Goal: Information Seeking & Learning: Learn about a topic

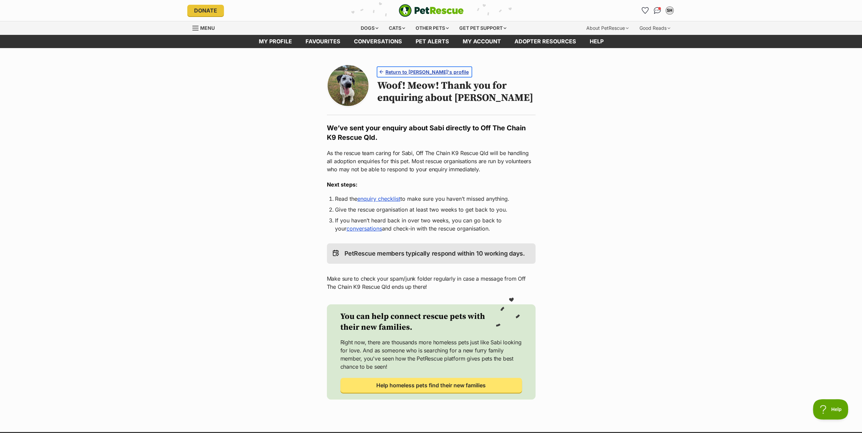
click at [429, 72] on span "Return to Sabi's profile" at bounding box center [427, 71] width 83 height 7
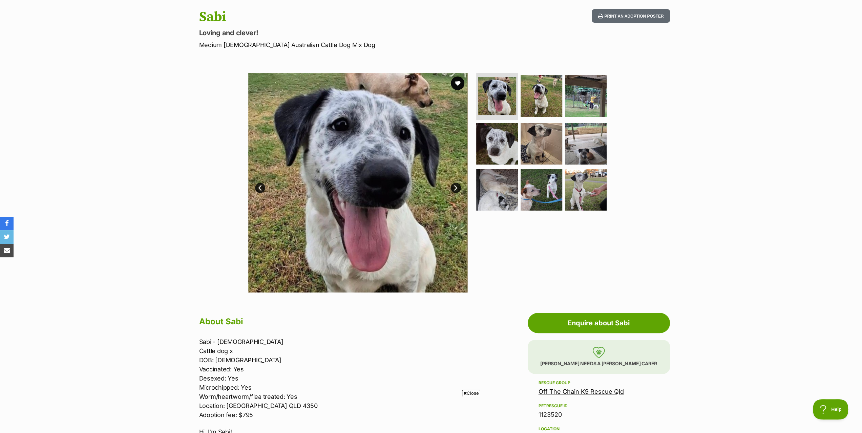
scroll to position [102, 0]
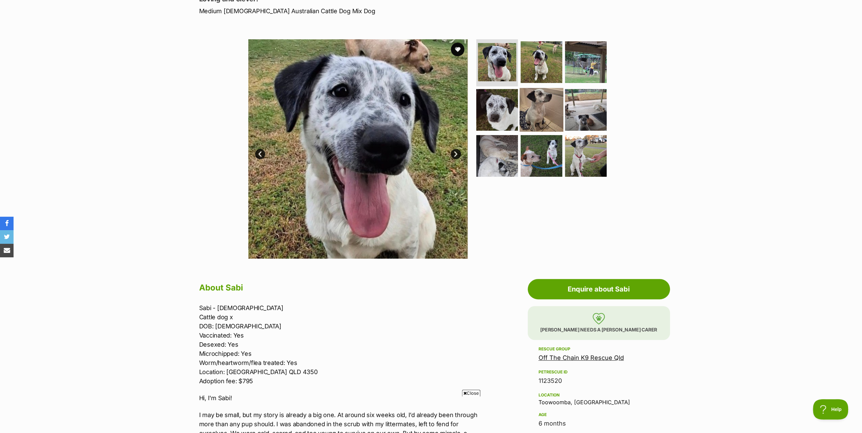
click at [544, 114] on img at bounding box center [542, 110] width 44 height 44
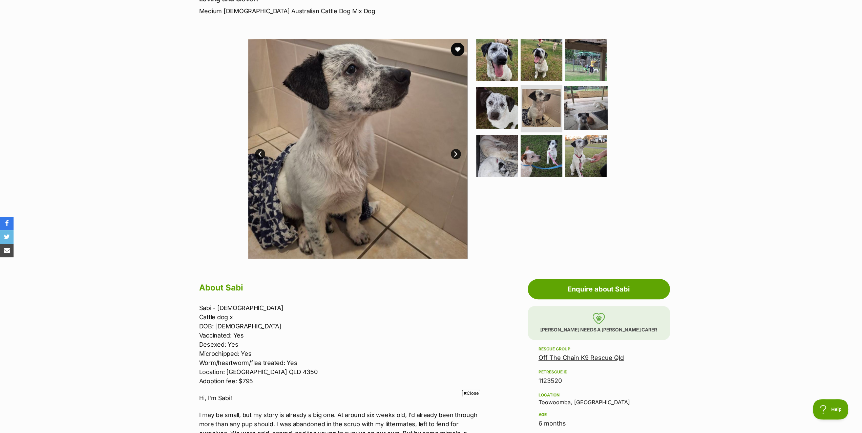
click at [585, 110] on img at bounding box center [586, 108] width 44 height 44
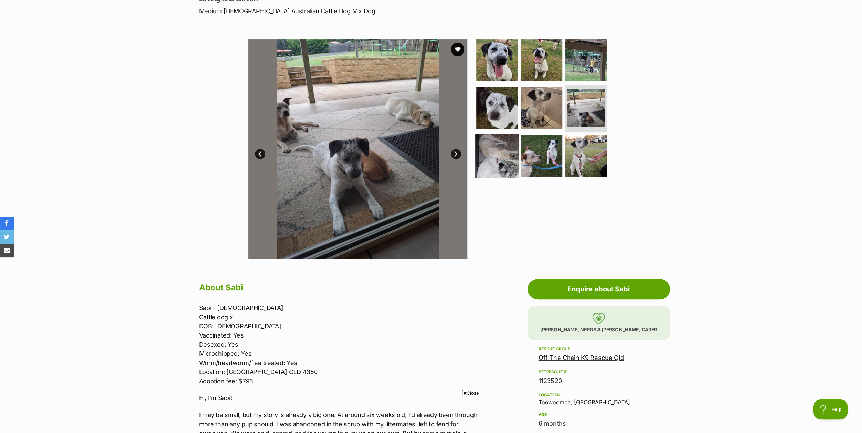
click at [501, 139] on img at bounding box center [497, 156] width 44 height 44
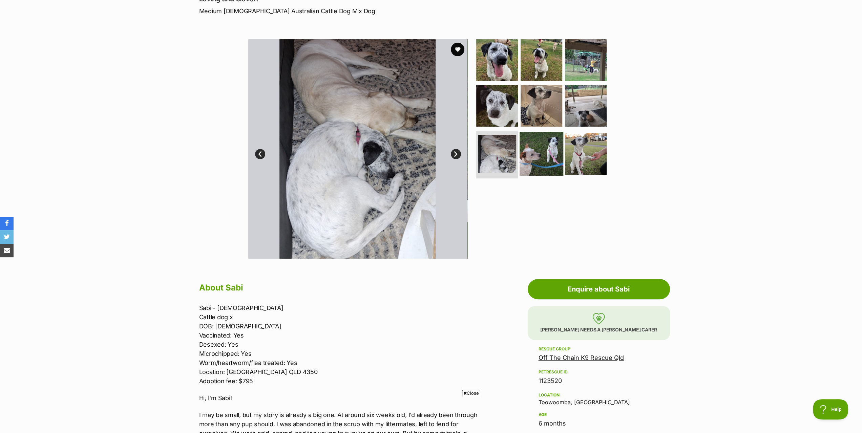
click at [541, 148] on img at bounding box center [542, 154] width 44 height 44
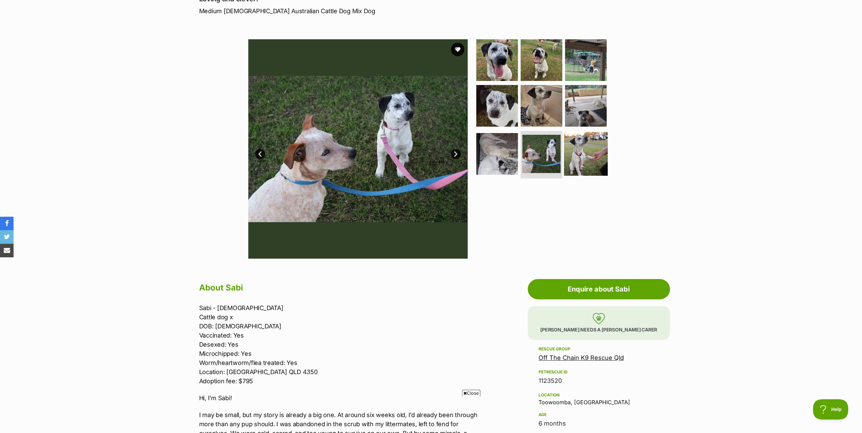
click at [573, 151] on img at bounding box center [586, 154] width 44 height 44
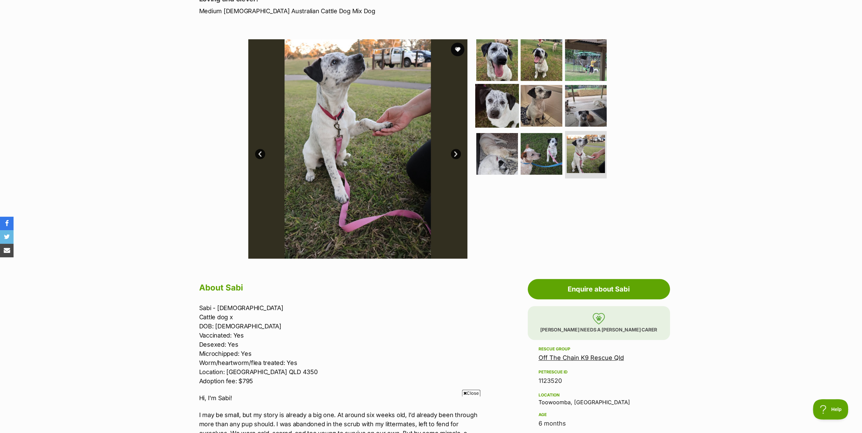
click at [495, 104] on img at bounding box center [497, 106] width 44 height 44
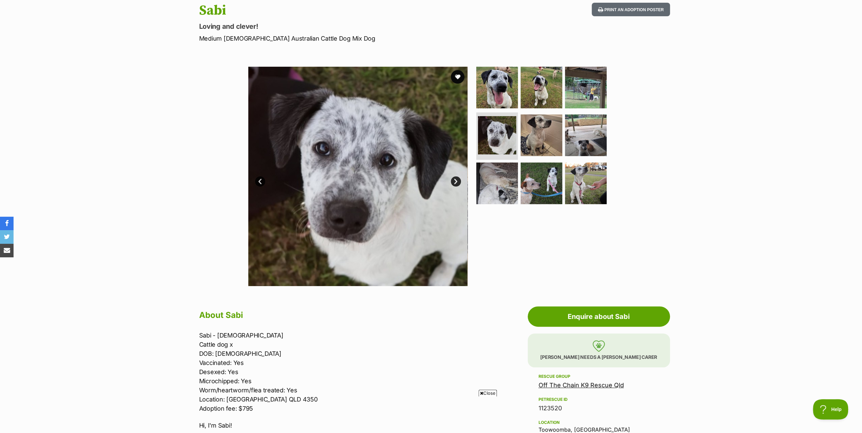
scroll to position [68, 0]
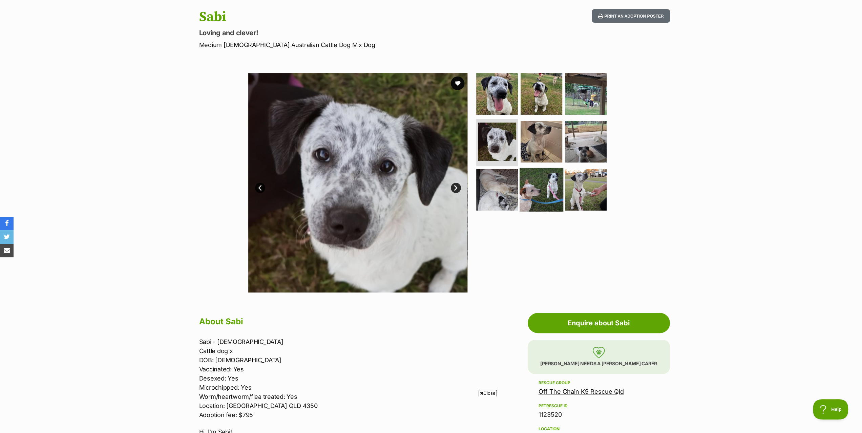
click at [541, 181] on img at bounding box center [542, 190] width 44 height 44
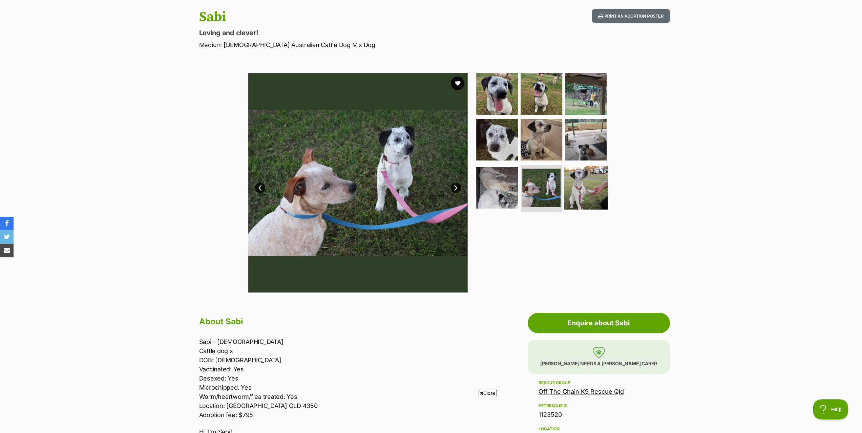
click at [590, 182] on img at bounding box center [586, 188] width 44 height 44
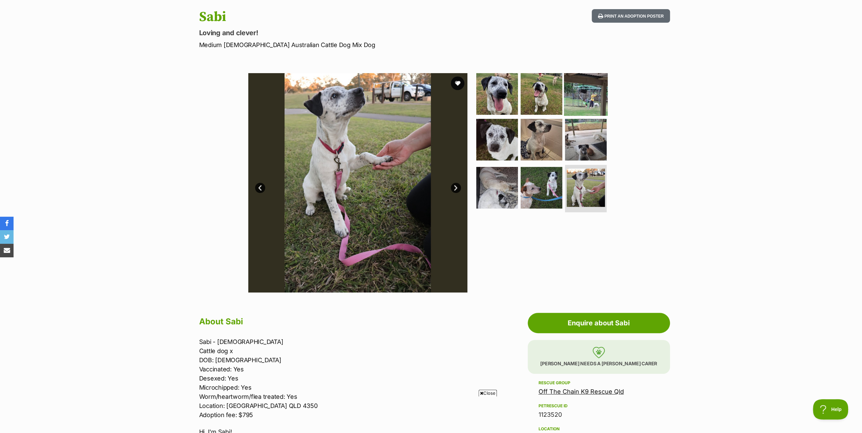
click at [586, 95] on img at bounding box center [586, 94] width 44 height 44
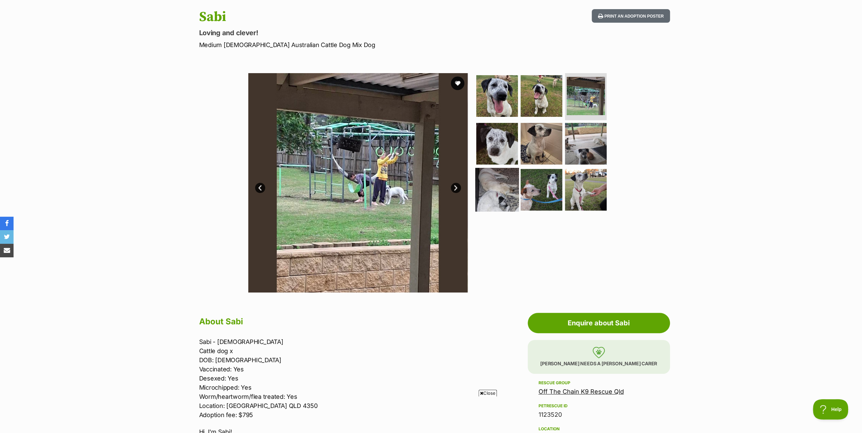
click at [497, 187] on img at bounding box center [497, 190] width 44 height 44
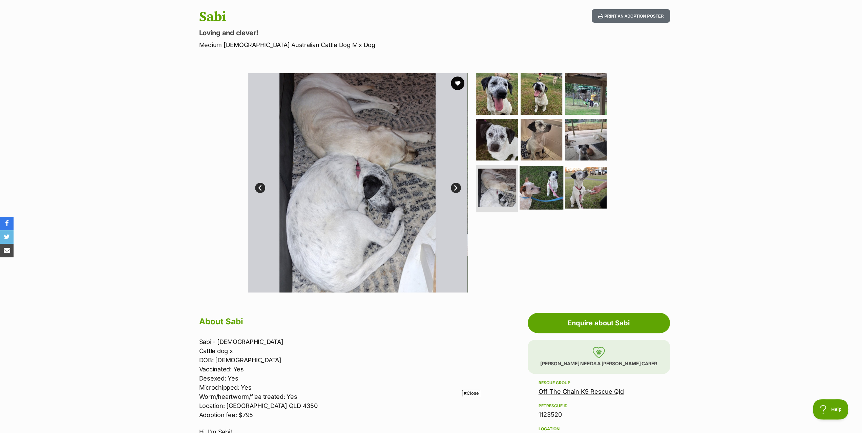
drag, startPoint x: 537, startPoint y: 183, endPoint x: 549, endPoint y: 183, distance: 11.9
click at [538, 183] on img at bounding box center [542, 188] width 44 height 44
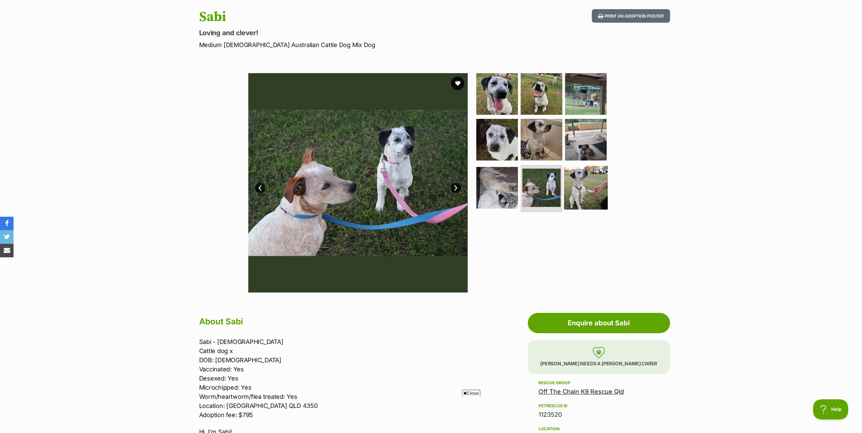
click at [582, 183] on img at bounding box center [586, 188] width 44 height 44
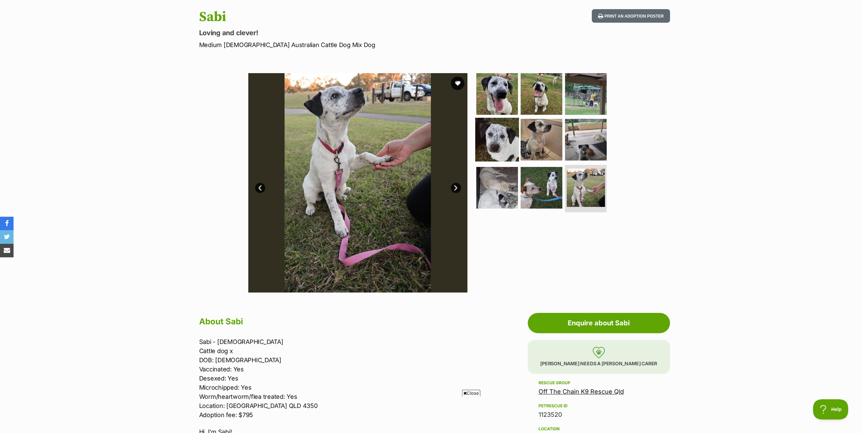
click at [502, 141] on img at bounding box center [497, 140] width 44 height 44
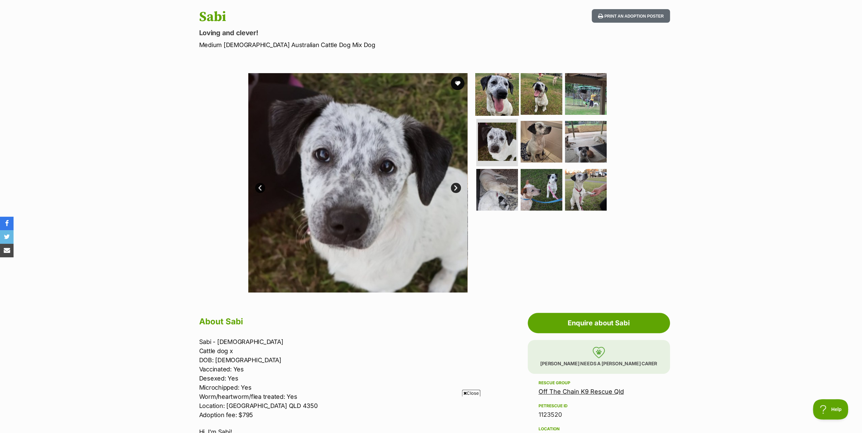
click at [497, 95] on img at bounding box center [497, 94] width 44 height 44
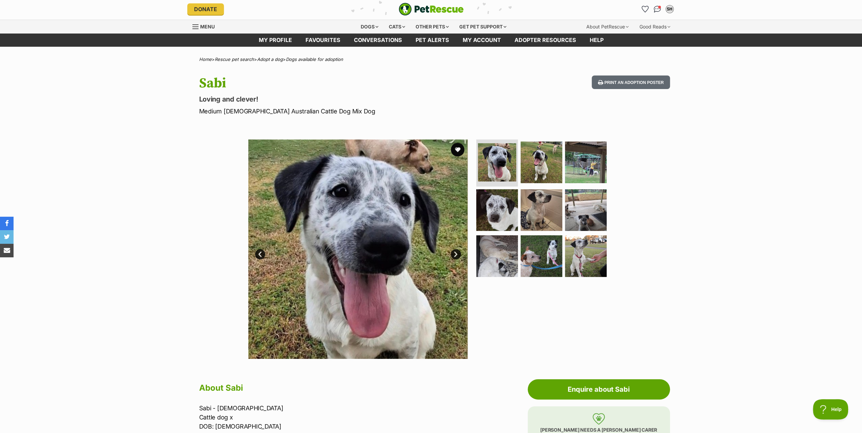
scroll to position [0, 0]
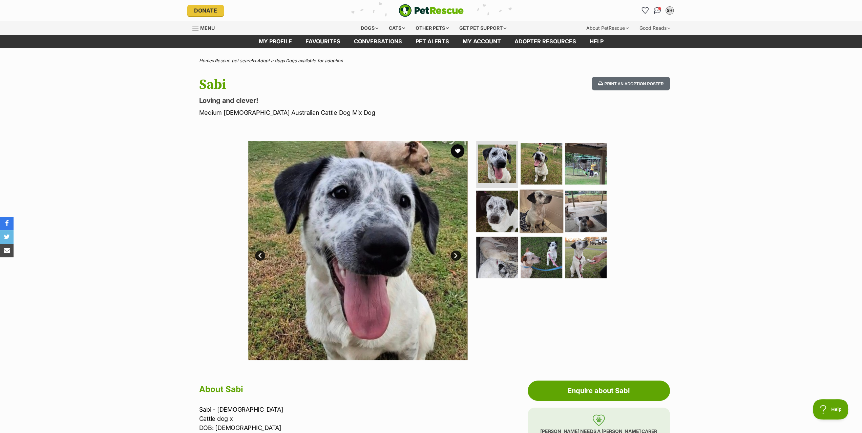
click at [548, 212] on img at bounding box center [542, 212] width 44 height 44
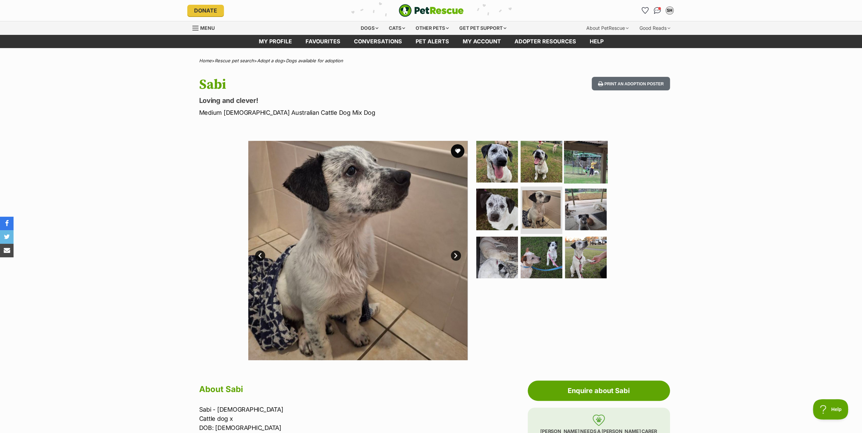
click at [590, 162] on img at bounding box center [586, 162] width 44 height 44
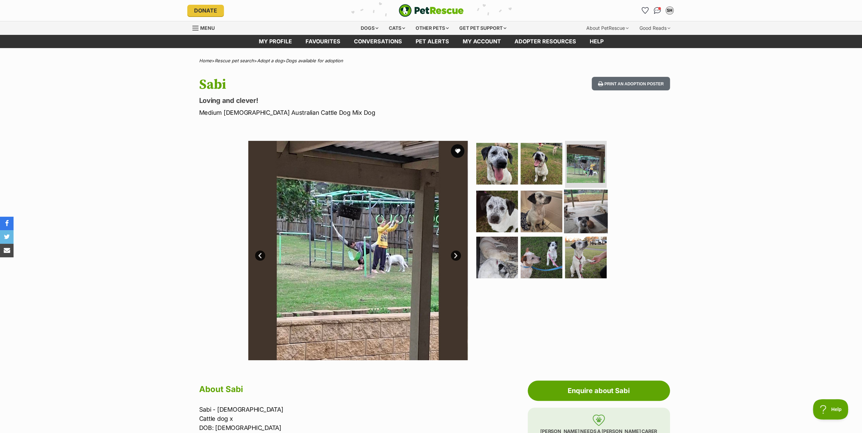
click at [583, 209] on img at bounding box center [586, 212] width 44 height 44
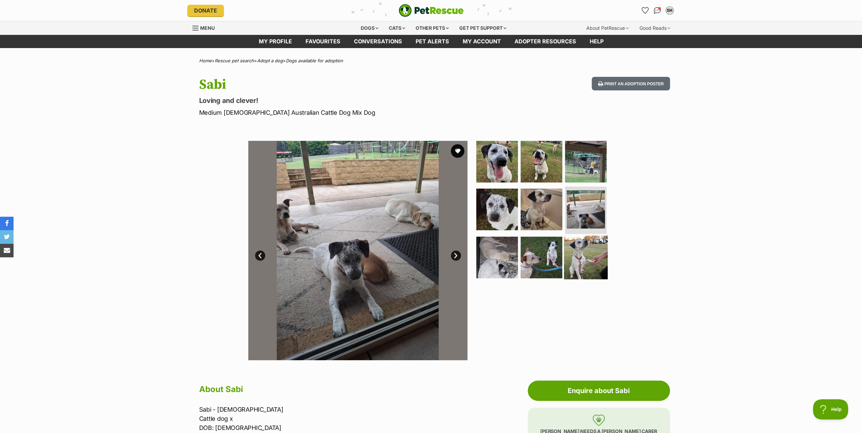
click at [585, 250] on img at bounding box center [586, 258] width 44 height 44
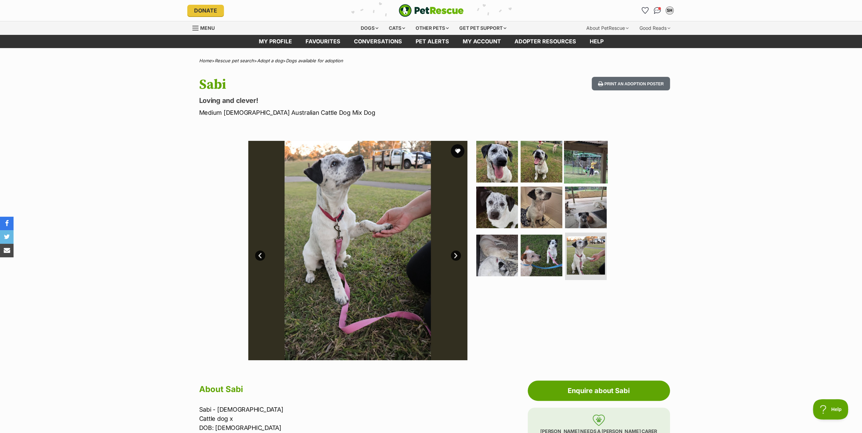
click at [586, 160] on img at bounding box center [586, 162] width 44 height 44
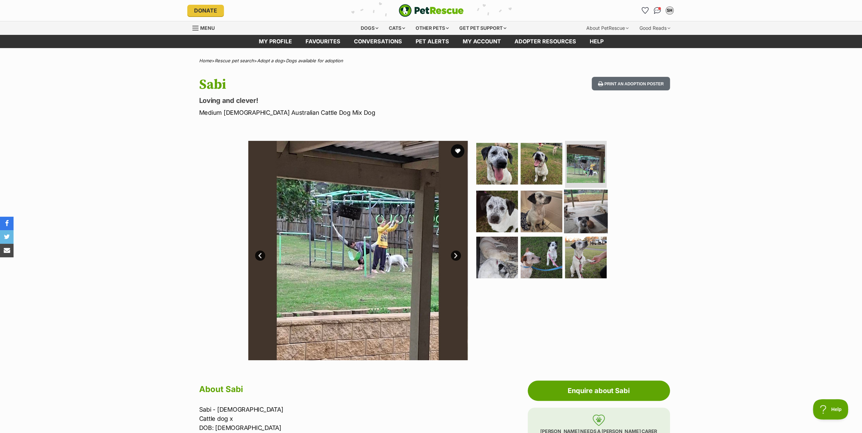
click at [587, 214] on img at bounding box center [586, 212] width 44 height 44
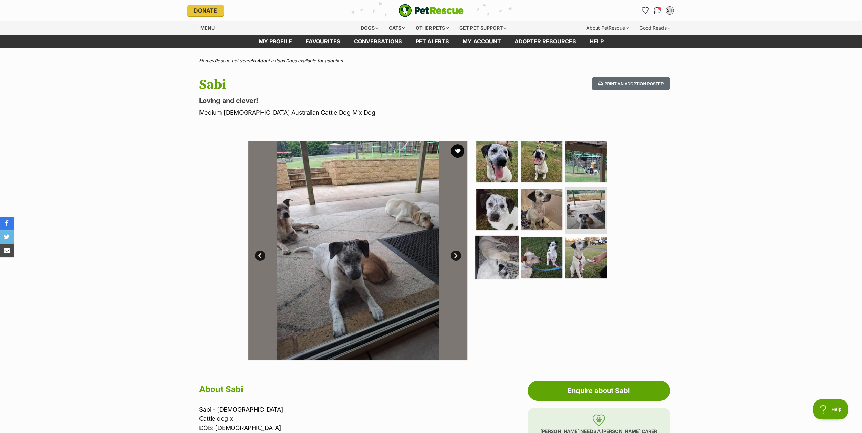
click at [504, 260] on img at bounding box center [497, 258] width 44 height 44
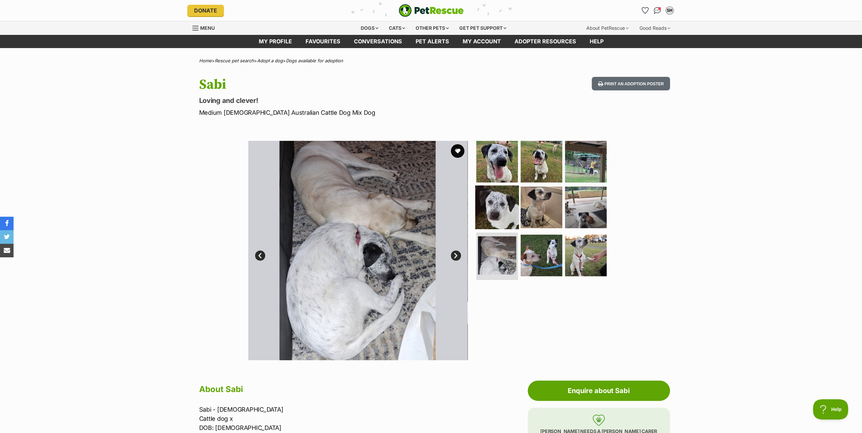
click at [502, 206] on img at bounding box center [497, 208] width 44 height 44
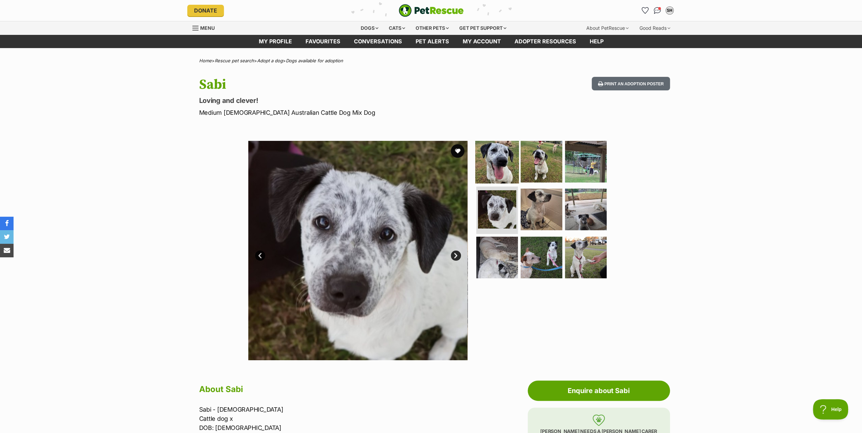
click at [498, 165] on img at bounding box center [497, 162] width 44 height 44
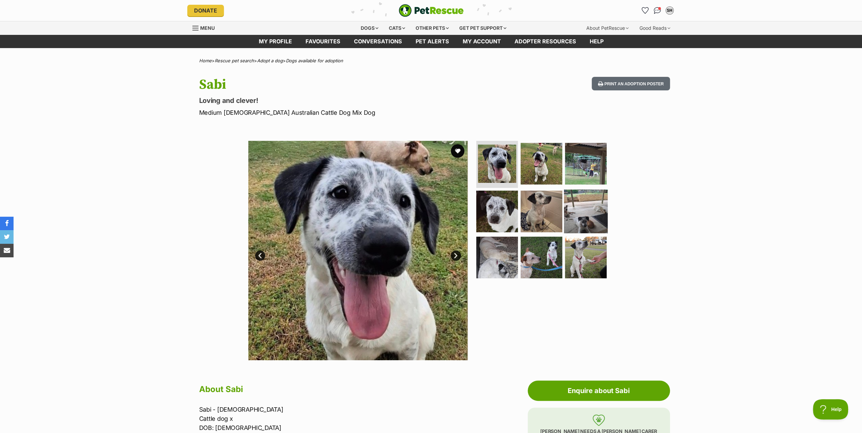
click at [586, 209] on img at bounding box center [586, 212] width 44 height 44
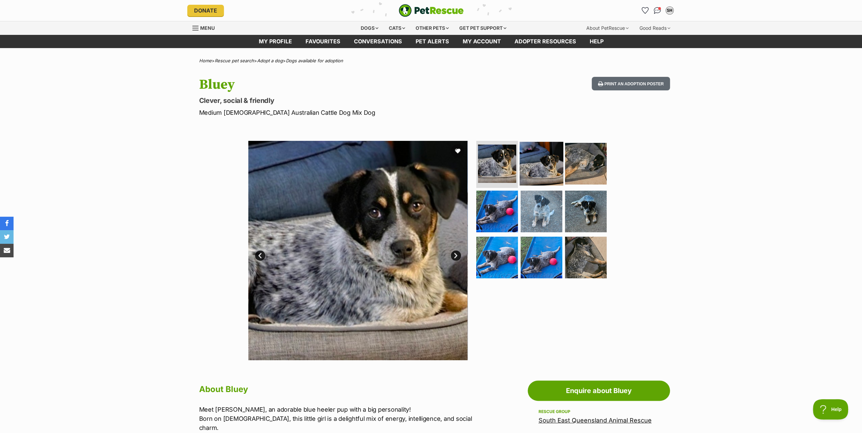
click at [541, 159] on img at bounding box center [542, 164] width 44 height 44
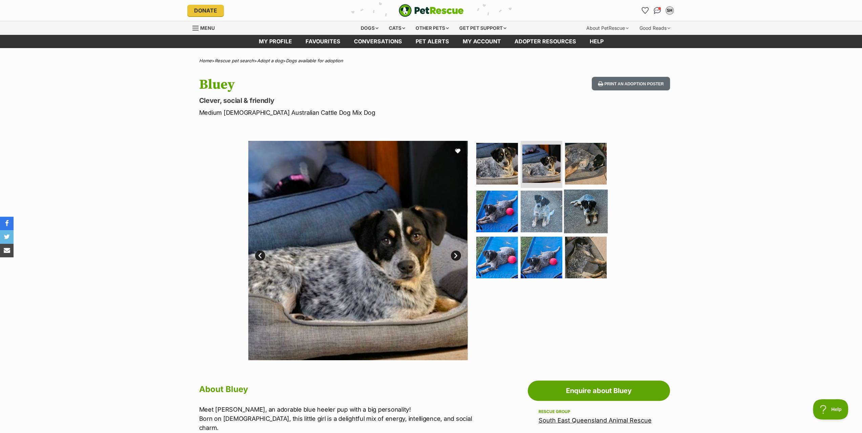
click at [588, 213] on img at bounding box center [586, 212] width 44 height 44
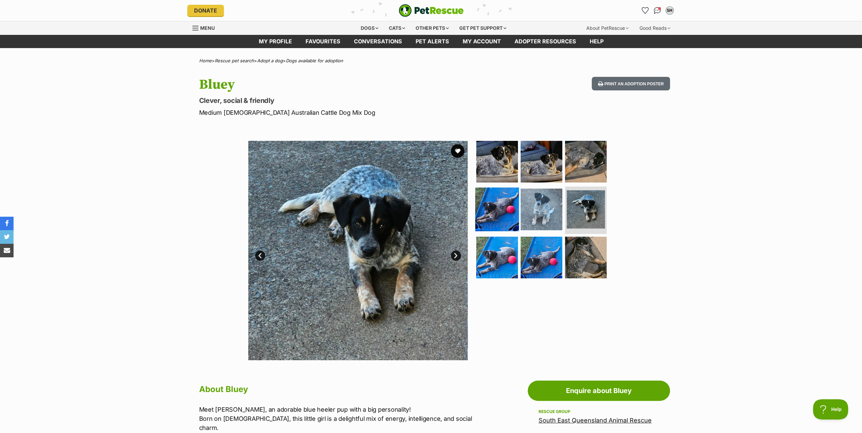
click at [500, 214] on img at bounding box center [497, 210] width 44 height 44
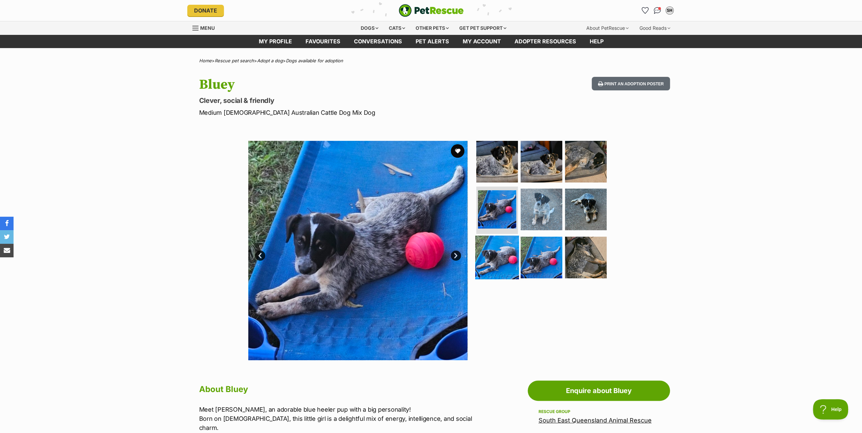
click at [502, 262] on img at bounding box center [497, 258] width 44 height 44
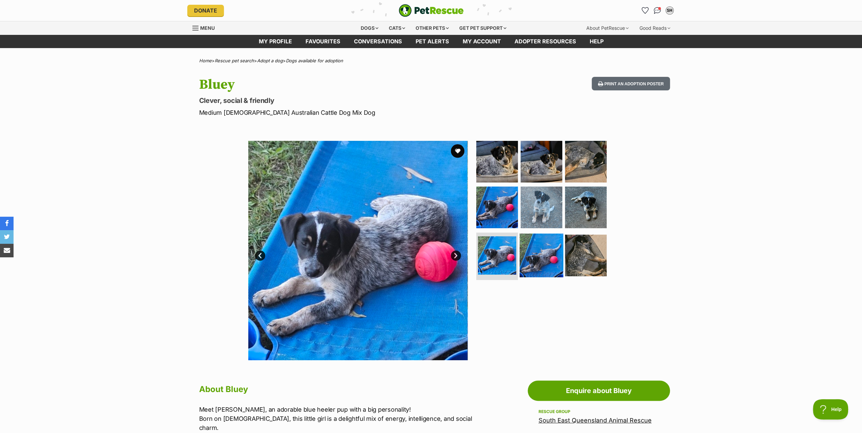
click at [549, 259] on img at bounding box center [542, 256] width 44 height 44
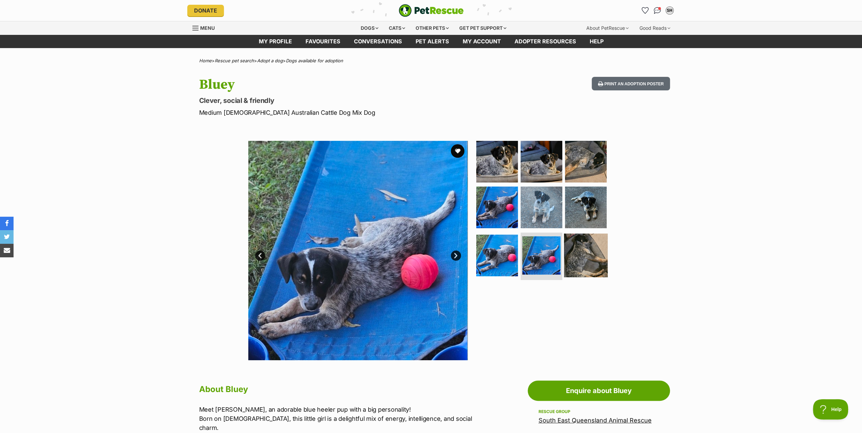
click at [584, 258] on img at bounding box center [586, 256] width 44 height 44
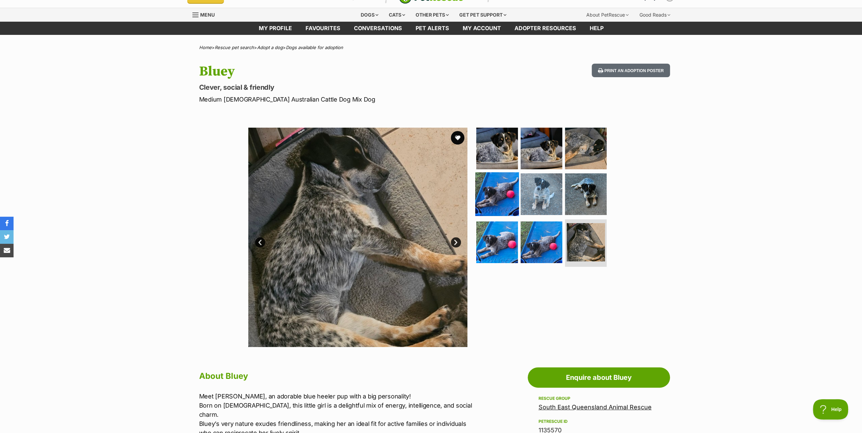
scroll to position [34, 0]
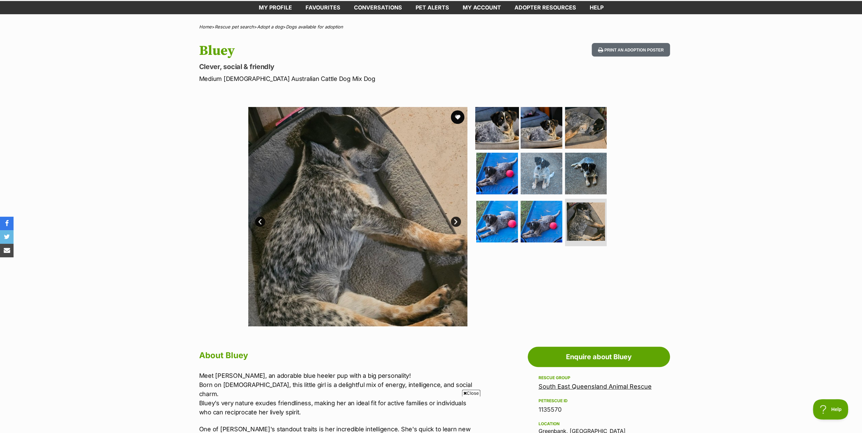
click at [498, 127] on img at bounding box center [497, 128] width 44 height 44
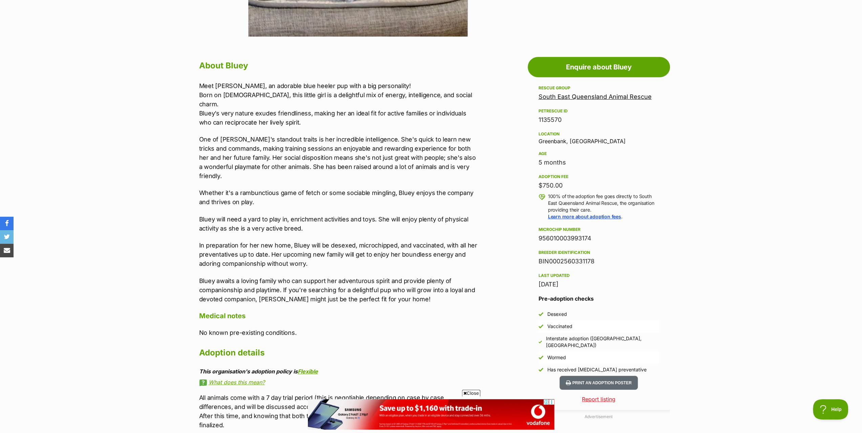
scroll to position [339, 0]
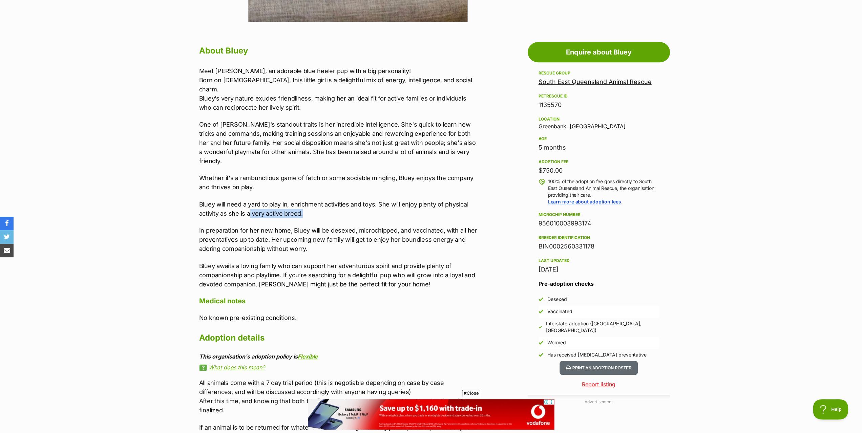
drag, startPoint x: 249, startPoint y: 192, endPoint x: 328, endPoint y: 198, distance: 79.5
click at [328, 200] on p "Bluey will need a yard to play in, enrichment activities and toys. She will enj…" at bounding box center [339, 209] width 280 height 18
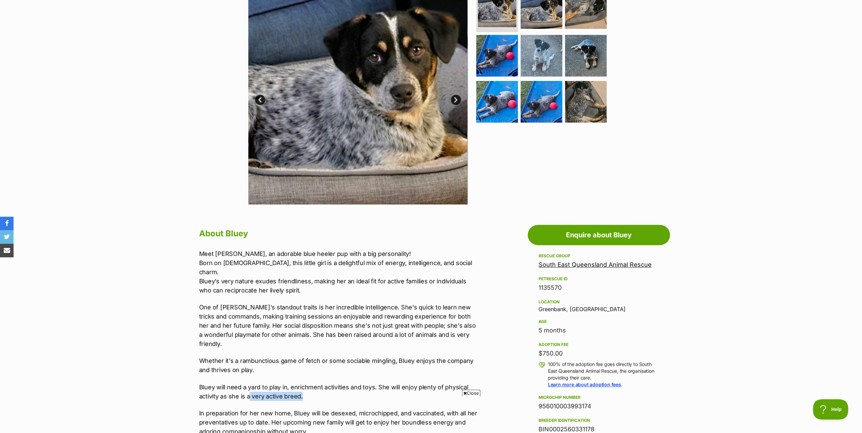
scroll to position [136, 0]
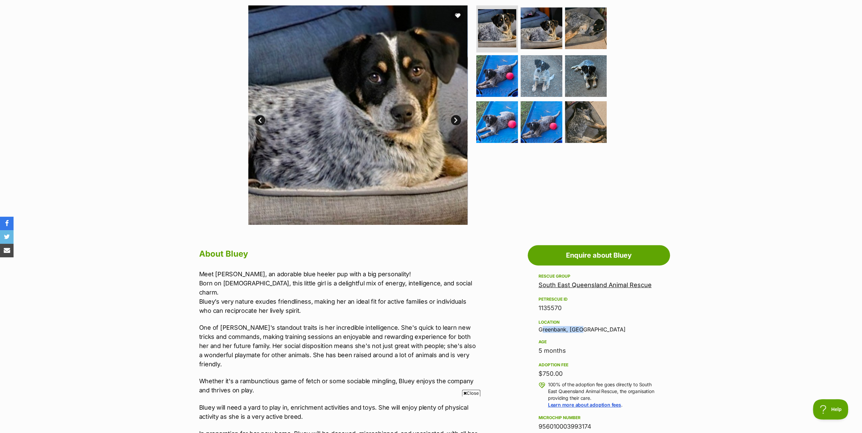
drag, startPoint x: 539, startPoint y: 329, endPoint x: 582, endPoint y: 326, distance: 43.1
click at [582, 326] on div "Location Greenbank, QLD" at bounding box center [599, 326] width 121 height 14
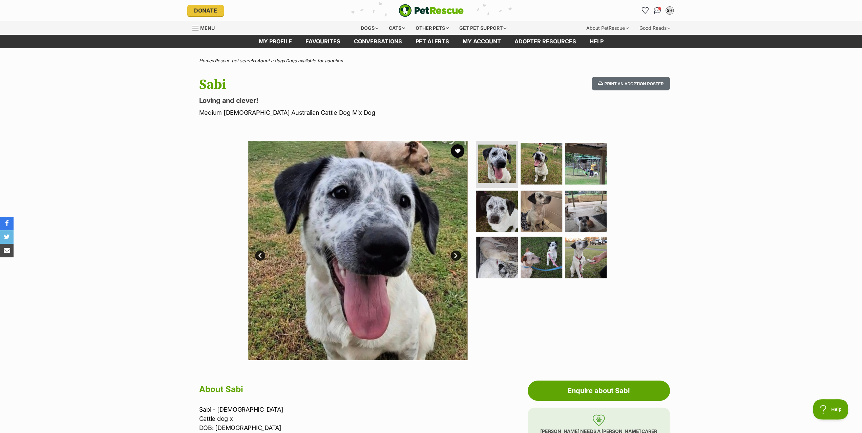
click at [260, 254] on link "Prev" at bounding box center [260, 256] width 10 height 10
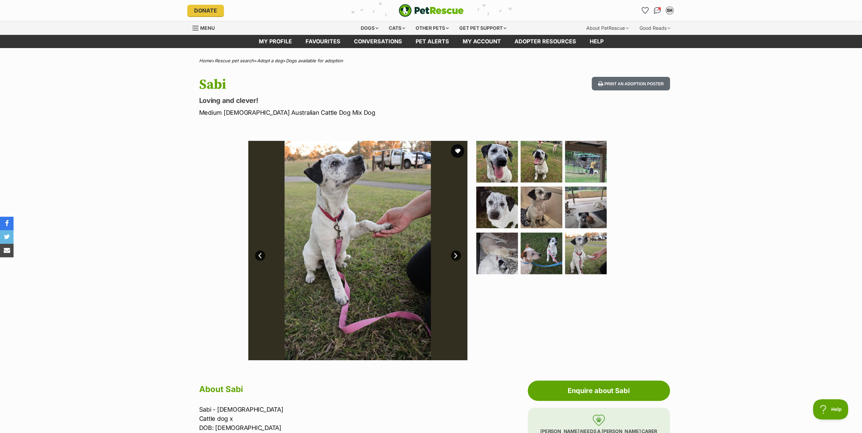
click at [261, 253] on link "Prev" at bounding box center [260, 256] width 10 height 10
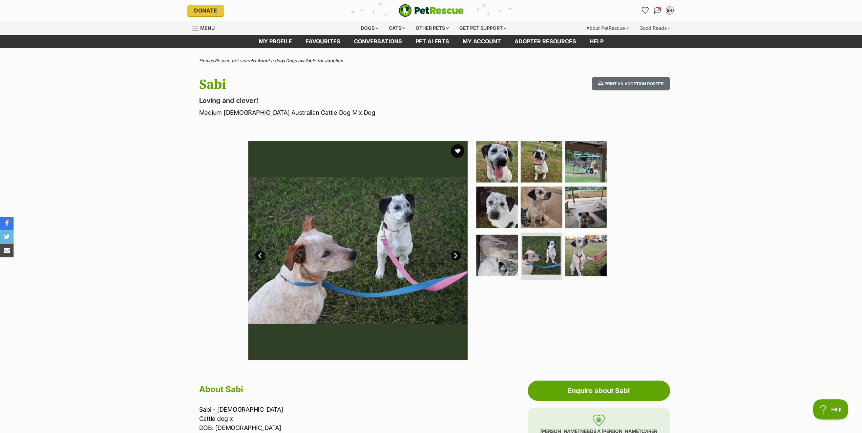
click at [261, 253] on link "Prev" at bounding box center [260, 256] width 10 height 10
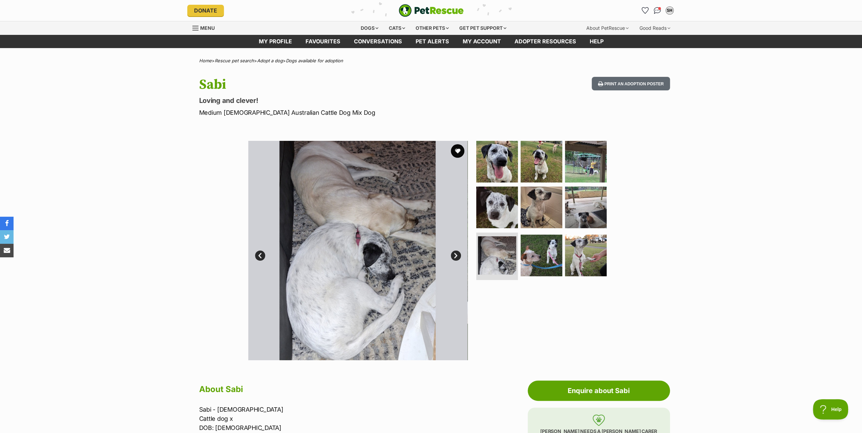
click at [261, 253] on link "Prev" at bounding box center [260, 256] width 10 height 10
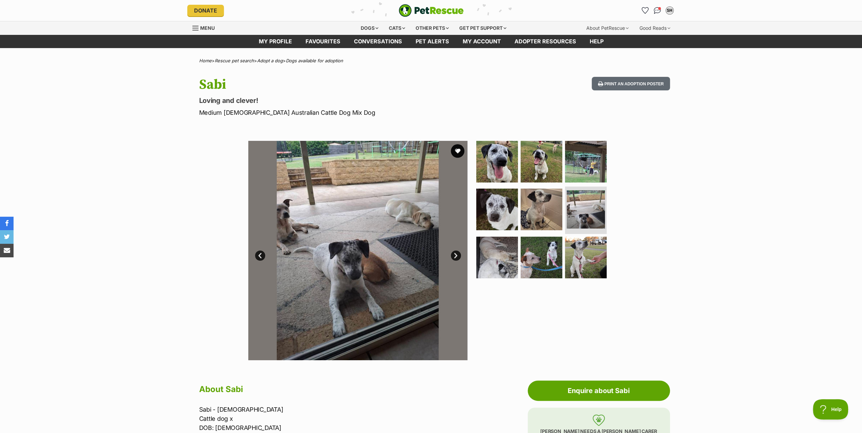
scroll to position [34, 0]
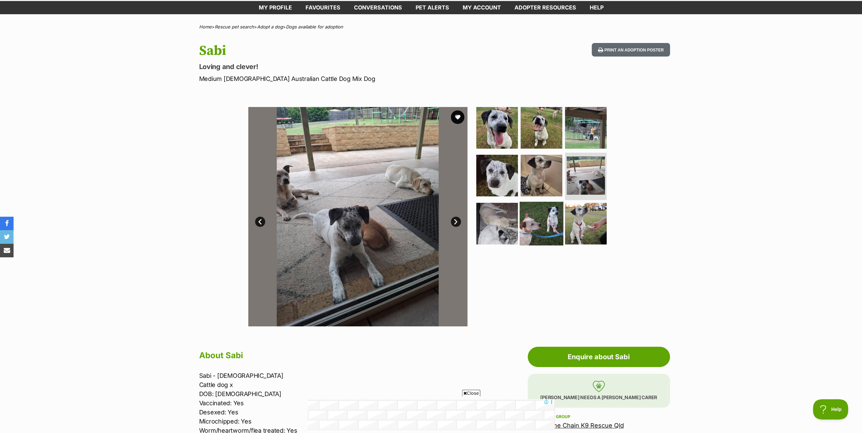
click at [544, 222] on img at bounding box center [542, 224] width 44 height 44
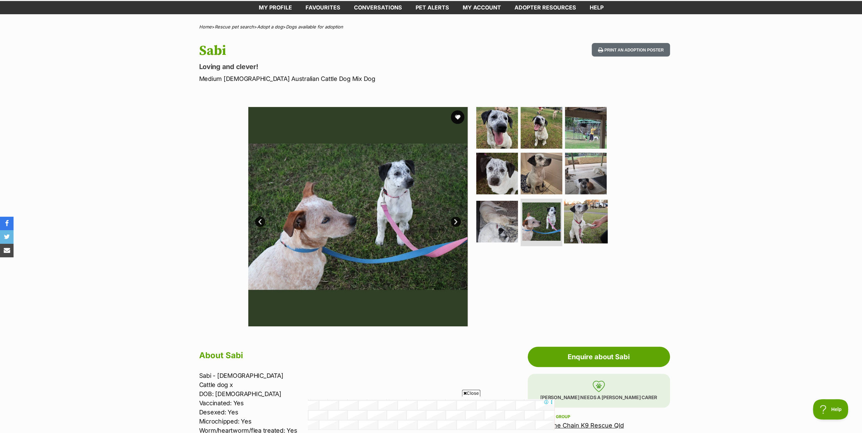
click at [573, 218] on img at bounding box center [586, 222] width 44 height 44
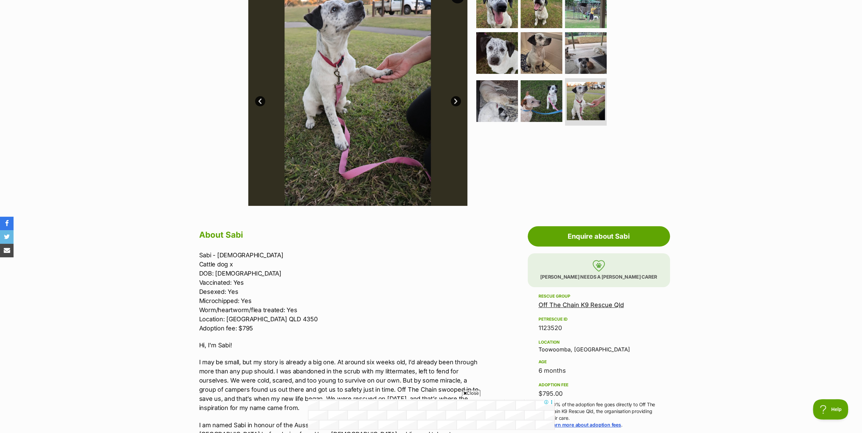
scroll to position [169, 0]
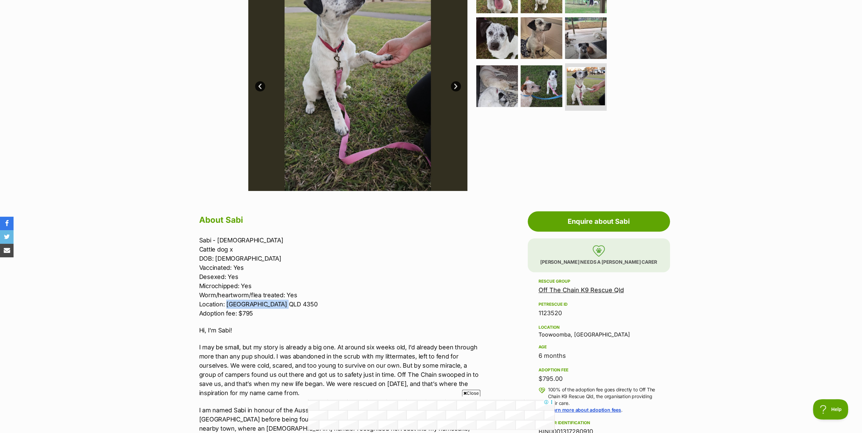
drag, startPoint x: 227, startPoint y: 303, endPoint x: 293, endPoint y: 304, distance: 65.7
click at [293, 304] on p "Sabi - [DEMOGRAPHIC_DATA] Cattle dog x DOB: [DEMOGRAPHIC_DATA] Vaccinated: Yes …" at bounding box center [339, 277] width 280 height 82
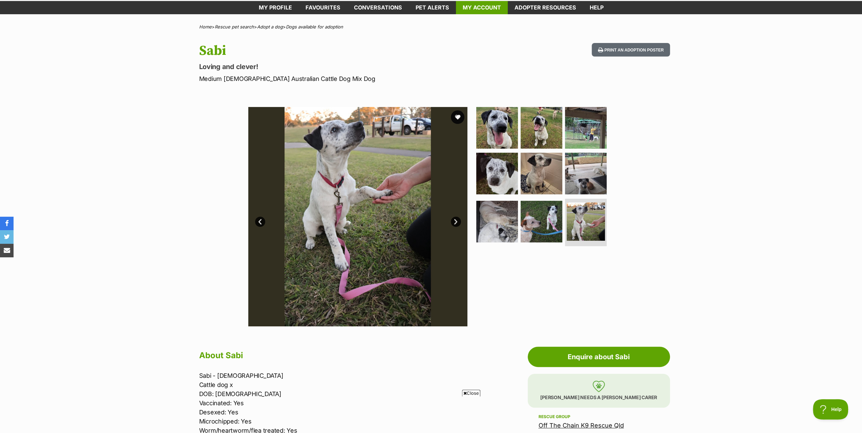
scroll to position [0, 0]
